Goal: Task Accomplishment & Management: Complete application form

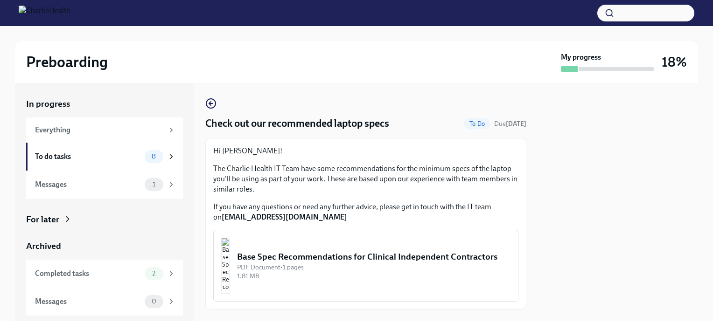
click at [325, 243] on button "Base Spec Recommendations for Clinical Independent Contractors PDF Document • 1…" at bounding box center [365, 266] width 305 height 72
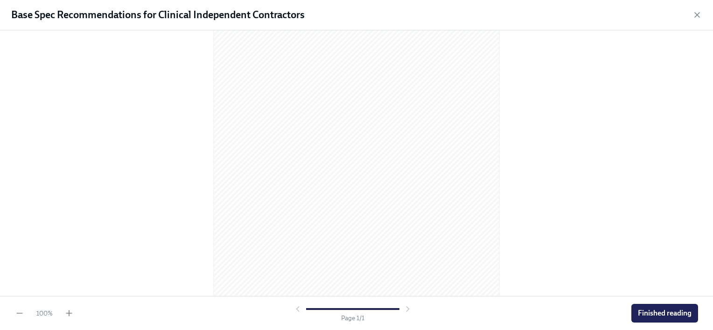
scroll to position [119, 0]
click at [649, 312] on span "Finished reading" at bounding box center [664, 313] width 54 height 9
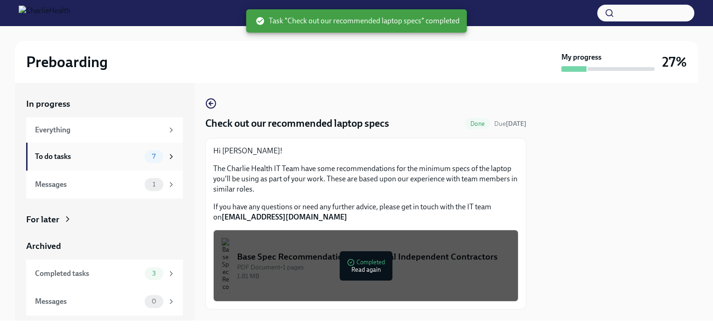
click at [67, 159] on div "To do tasks" at bounding box center [88, 157] width 106 height 10
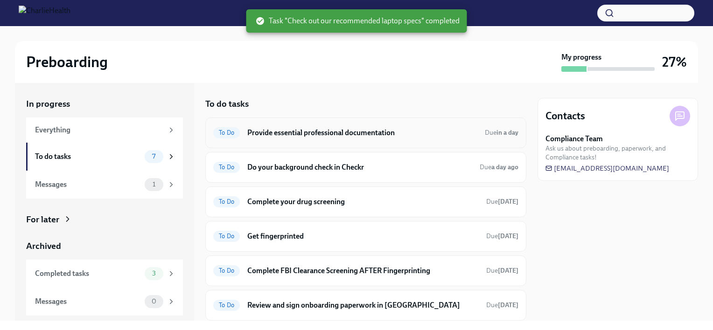
click at [313, 133] on h6 "Provide essential professional documentation" at bounding box center [362, 133] width 230 height 10
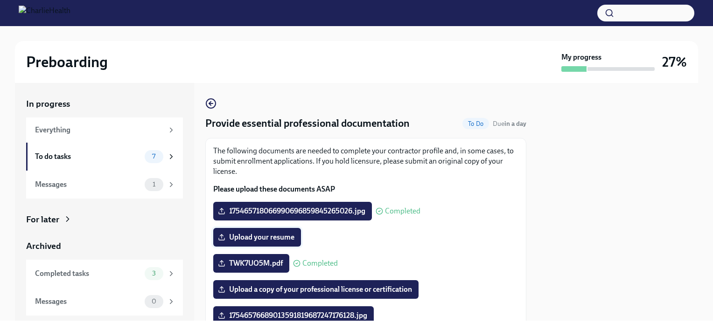
click at [273, 235] on span "Upload your resume" at bounding box center [257, 237] width 75 height 9
click at [0, 0] on input "Upload your resume" at bounding box center [0, 0] width 0 height 0
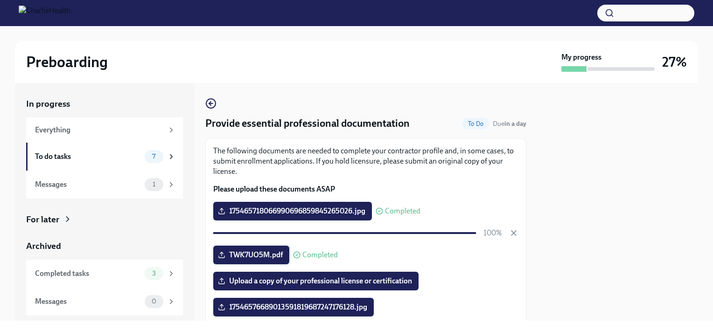
click at [221, 254] on icon at bounding box center [221, 254] width 7 height 7
click at [0, 0] on input "TWK7UO5M.pdf" at bounding box center [0, 0] width 0 height 0
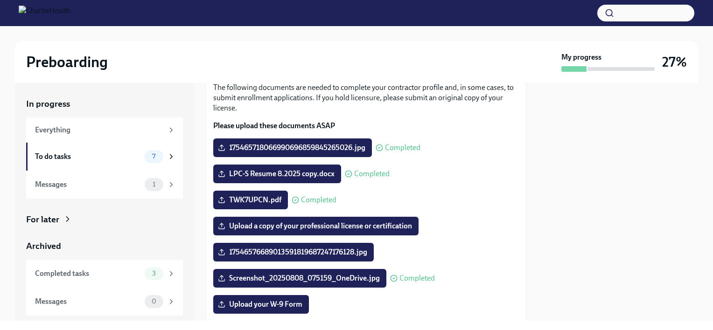
scroll to position [62, 0]
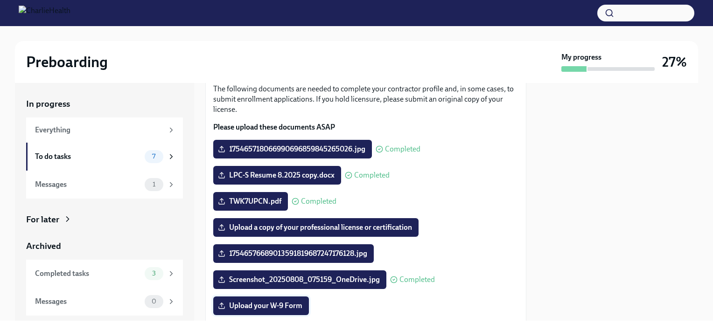
click at [243, 305] on span "Upload your W-9 Form" at bounding box center [261, 305] width 83 height 9
click at [0, 0] on input "Upload your W-9 Form" at bounding box center [0, 0] width 0 height 0
click at [320, 253] on span "17546576689013591819687247176128.jpg" at bounding box center [293, 253] width 147 height 9
click at [0, 0] on input "17546576689013591819687247176128.jpg" at bounding box center [0, 0] width 0 height 0
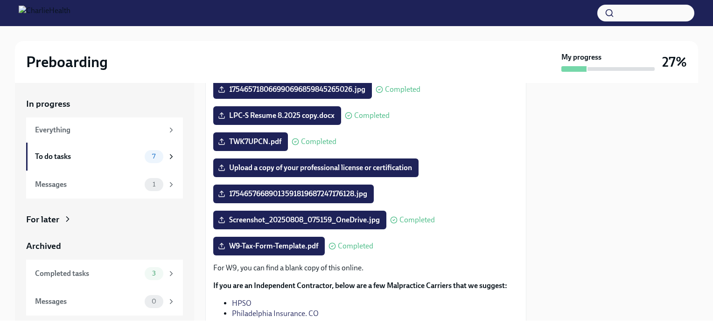
scroll to position [120, 0]
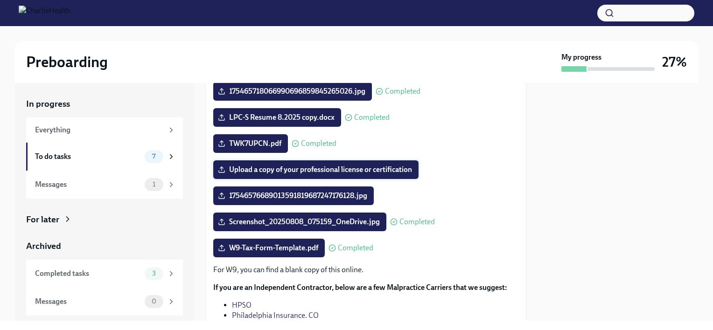
click at [315, 166] on span "Upload a copy of your professional license or certification" at bounding box center [316, 169] width 192 height 9
click at [0, 0] on input "Upload a copy of your professional license or certification" at bounding box center [0, 0] width 0 height 0
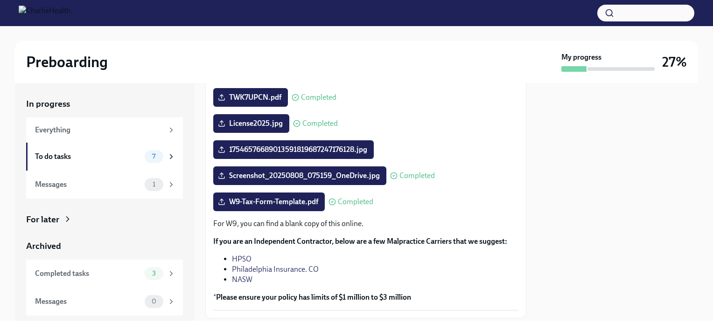
scroll to position [223, 0]
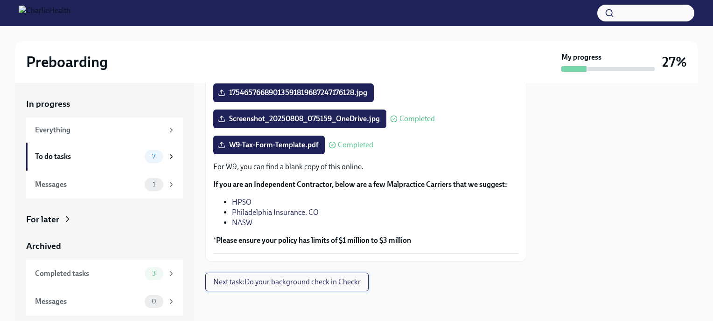
click at [272, 284] on span "Next task : Do your background check in Checkr" at bounding box center [286, 281] width 147 height 9
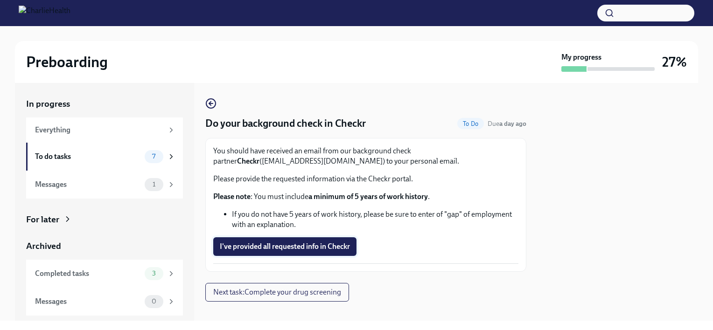
click at [271, 242] on span "I've provided all requested info in Checkr" at bounding box center [285, 246] width 130 height 9
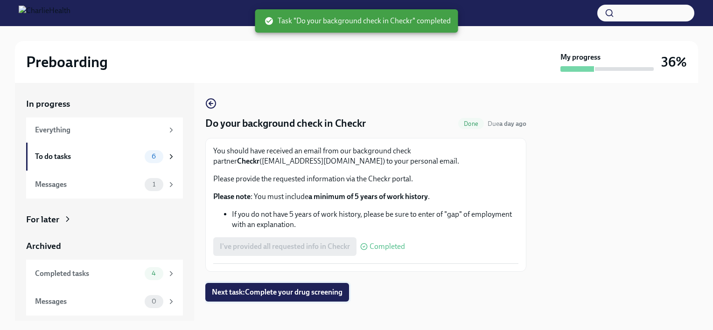
click at [287, 292] on span "Next task : Complete your drug screening" at bounding box center [277, 292] width 131 height 9
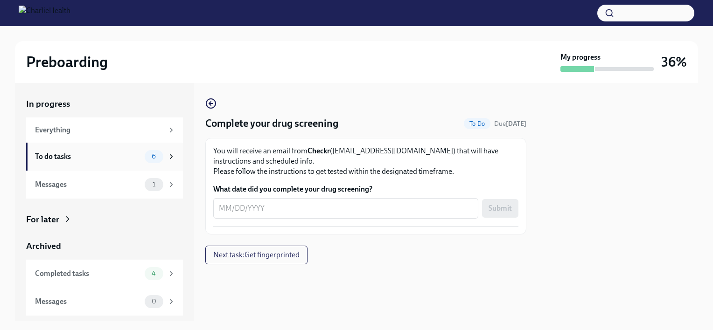
click at [170, 156] on icon at bounding box center [171, 156] width 8 height 8
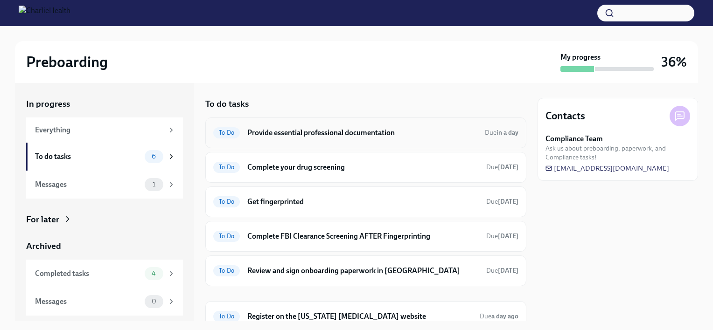
click at [292, 132] on h6 "Provide essential professional documentation" at bounding box center [362, 133] width 230 height 10
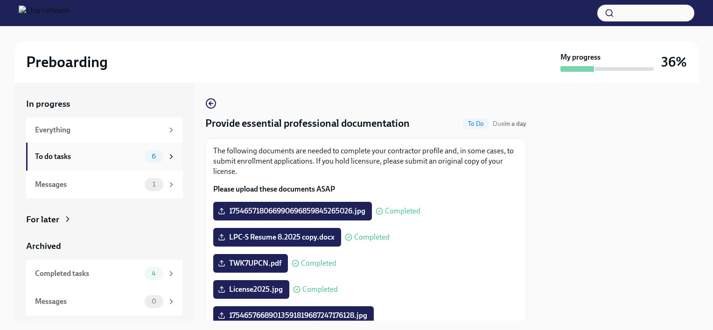
click at [172, 147] on div "To do tasks 6" at bounding box center [104, 157] width 157 height 28
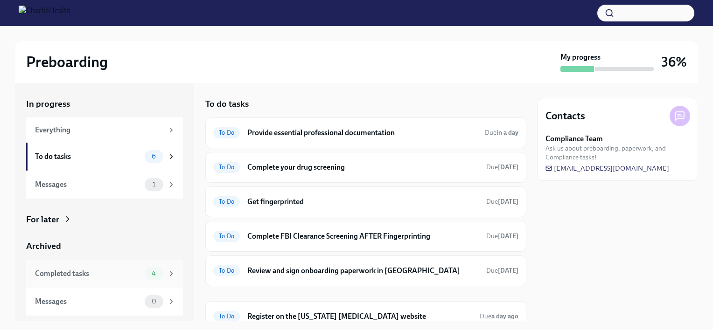
click at [121, 271] on div "Completed tasks" at bounding box center [88, 274] width 106 height 10
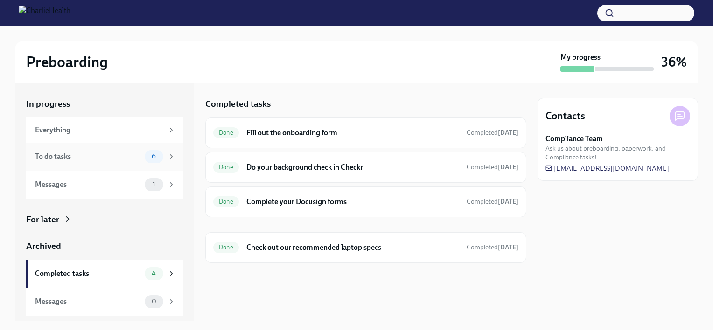
click at [97, 155] on div "To do tasks" at bounding box center [88, 157] width 106 height 10
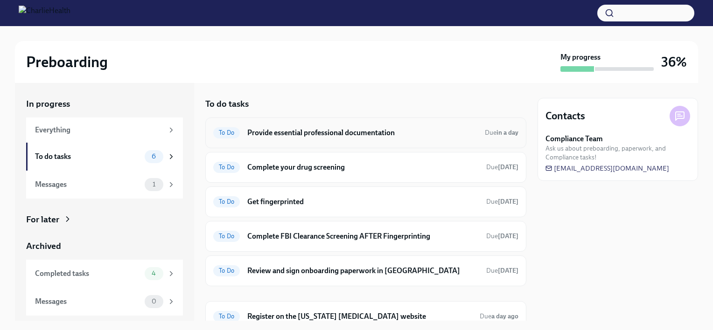
click at [344, 138] on div "To Do Provide essential professional documentation Due in a day" at bounding box center [365, 132] width 305 height 15
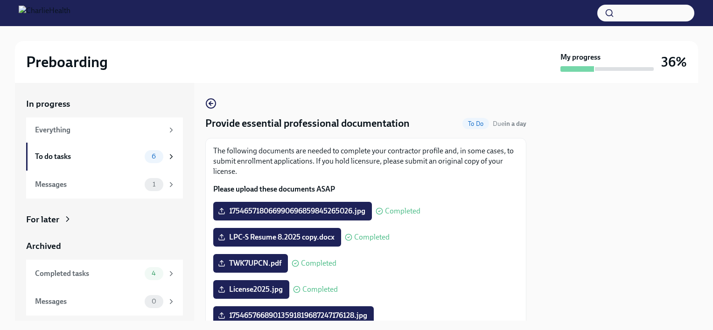
scroll to position [56, 0]
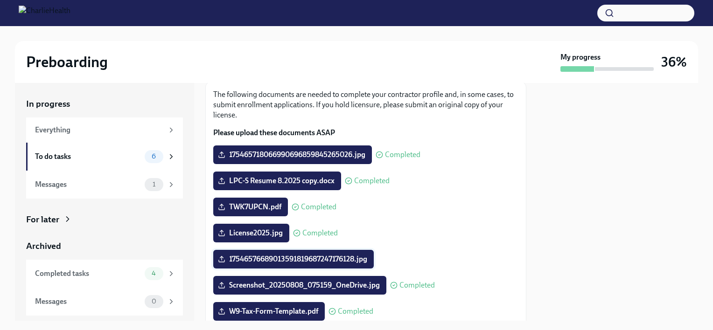
click at [360, 260] on span "17546576689013591819687247176128.jpg" at bounding box center [293, 259] width 147 height 9
click at [0, 0] on input "17546576689013591819687247176128.jpg" at bounding box center [0, 0] width 0 height 0
click at [224, 261] on icon at bounding box center [221, 259] width 7 height 7
click at [0, 0] on input "17546576689013591819687247176128.jpg" at bounding box center [0, 0] width 0 height 0
click at [170, 157] on icon at bounding box center [171, 156] width 8 height 8
